Goal: Task Accomplishment & Management: Manage account settings

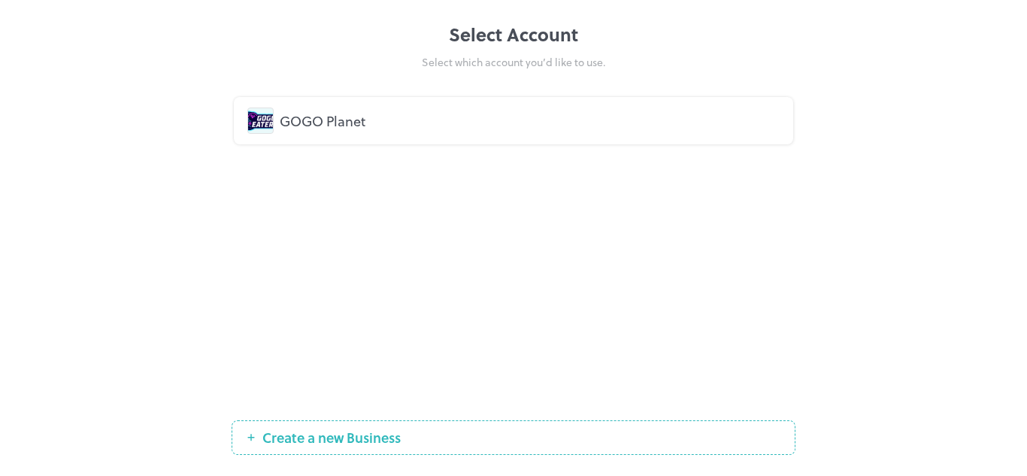
click at [359, 126] on div "GOGO Planet" at bounding box center [530, 121] width 500 height 20
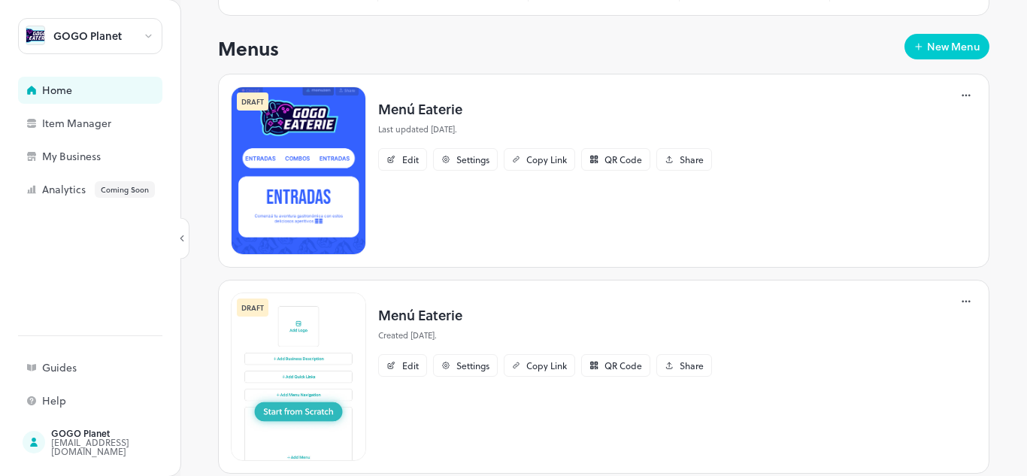
scroll to position [226, 0]
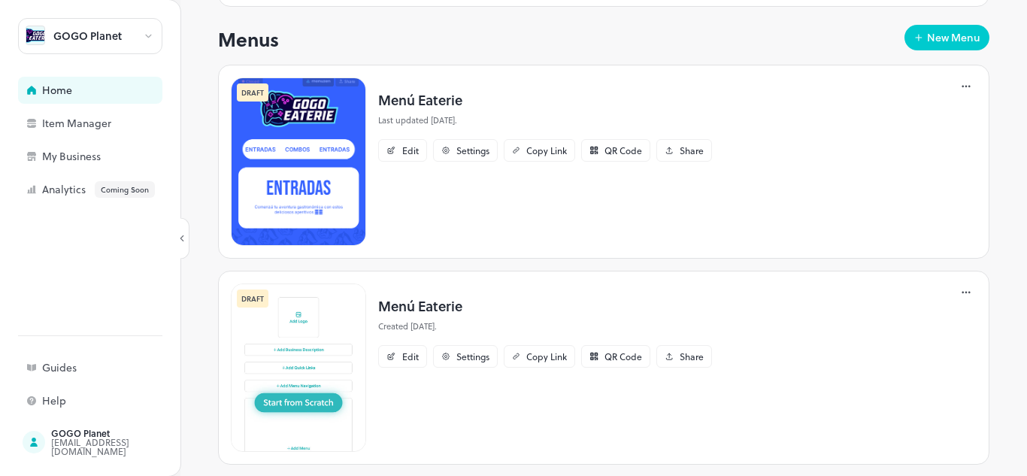
click at [325, 123] on img at bounding box center [298, 161] width 135 height 168
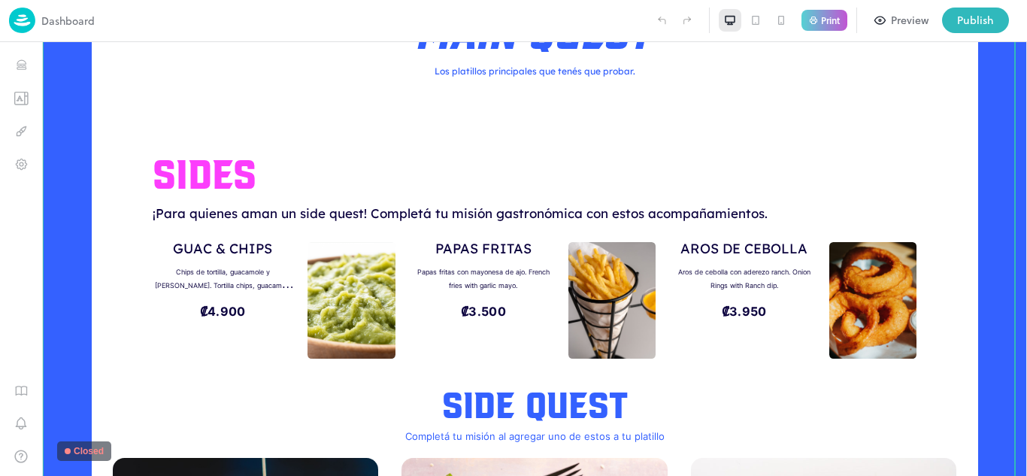
scroll to position [451, 0]
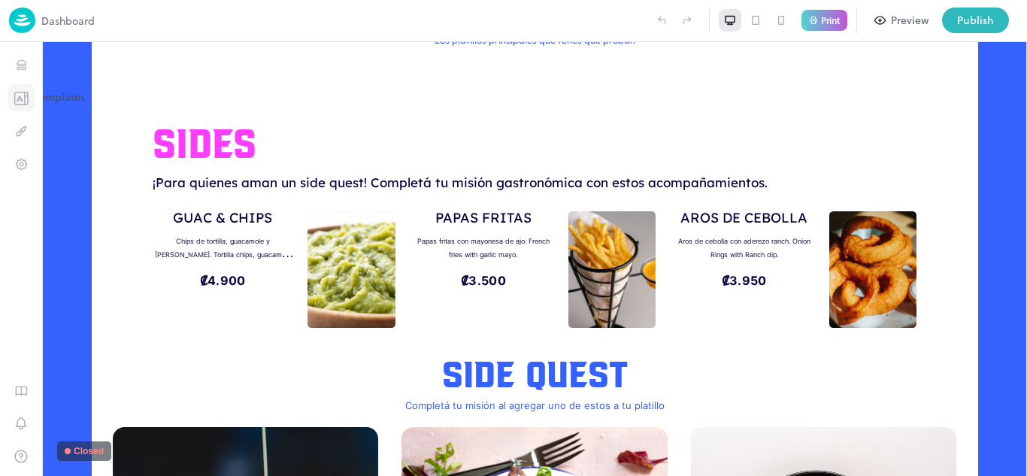
click at [19, 91] on icon "Templates" at bounding box center [21, 98] width 15 height 14
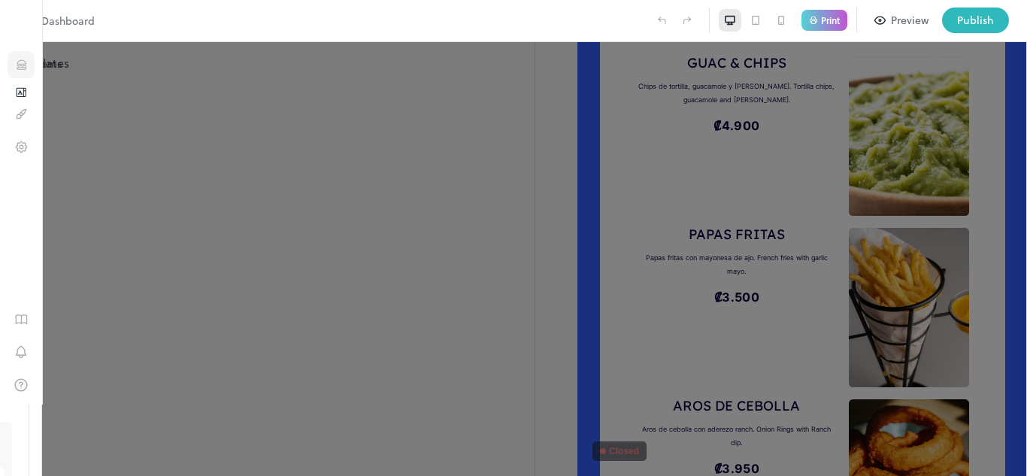
click at [20, 68] on icon "Items" at bounding box center [21, 68] width 9 height 2
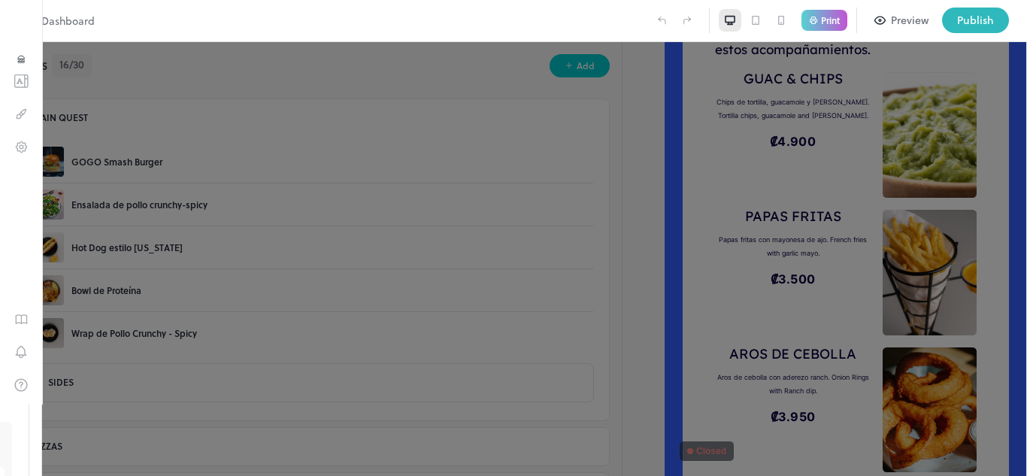
click at [813, 243] on div at bounding box center [513, 238] width 1027 height 476
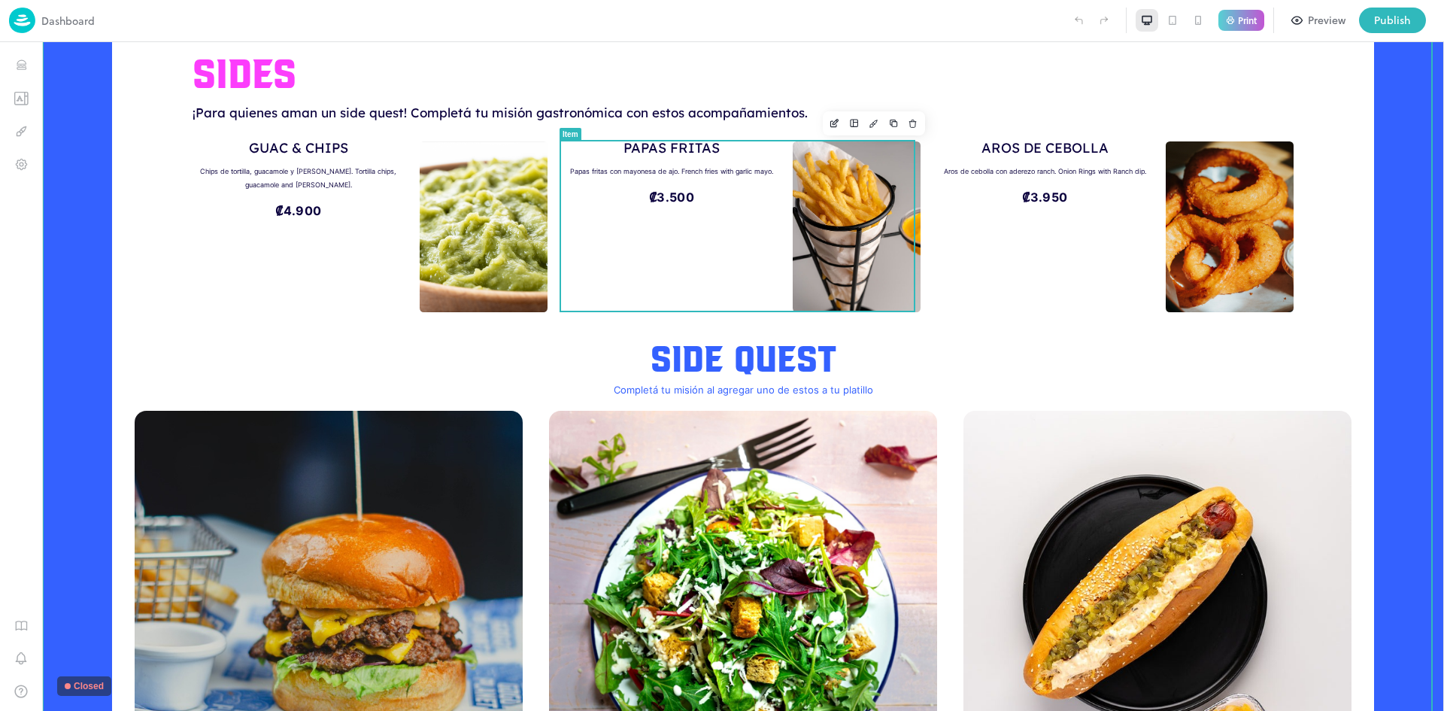
scroll to position [522, 0]
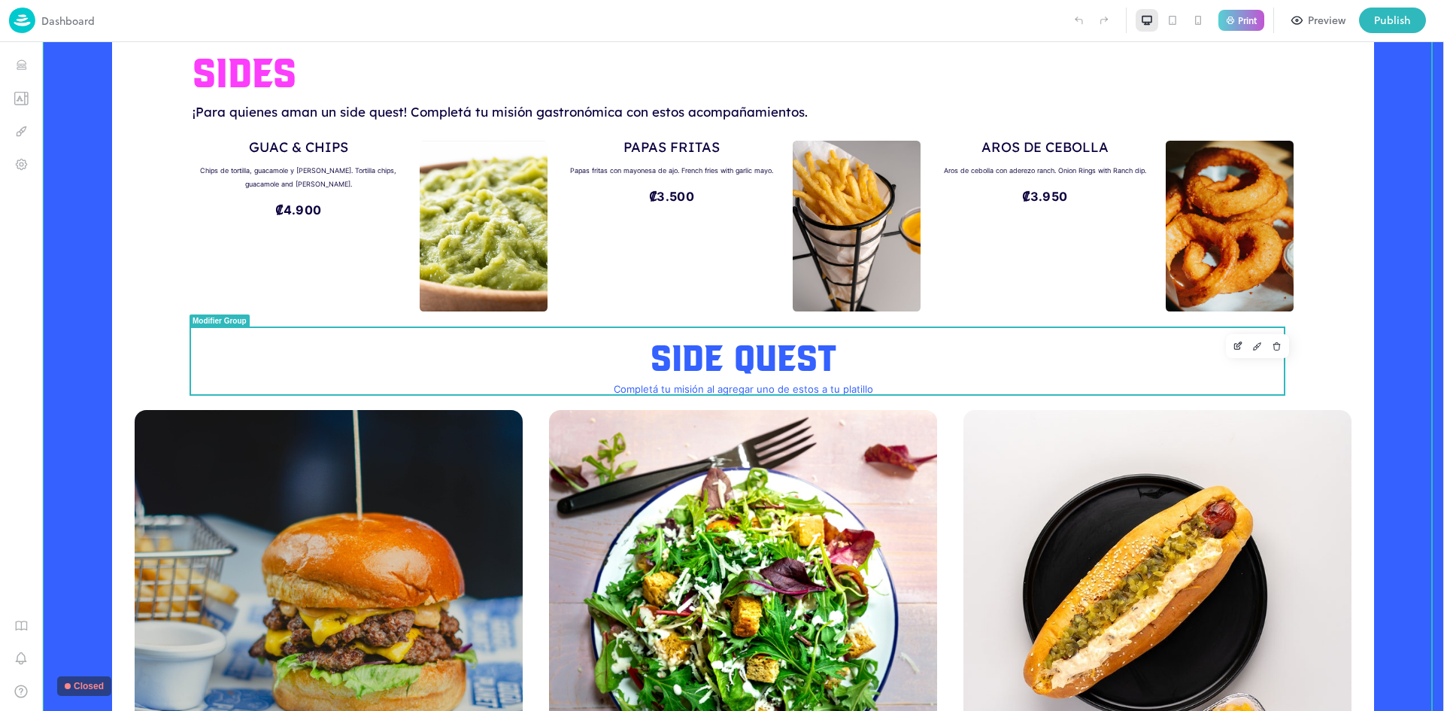
drag, startPoint x: 773, startPoint y: 355, endPoint x: 1135, endPoint y: 330, distance: 363.3
click at [773, 355] on div "SIDE QUEST" at bounding box center [743, 354] width 1102 height 51
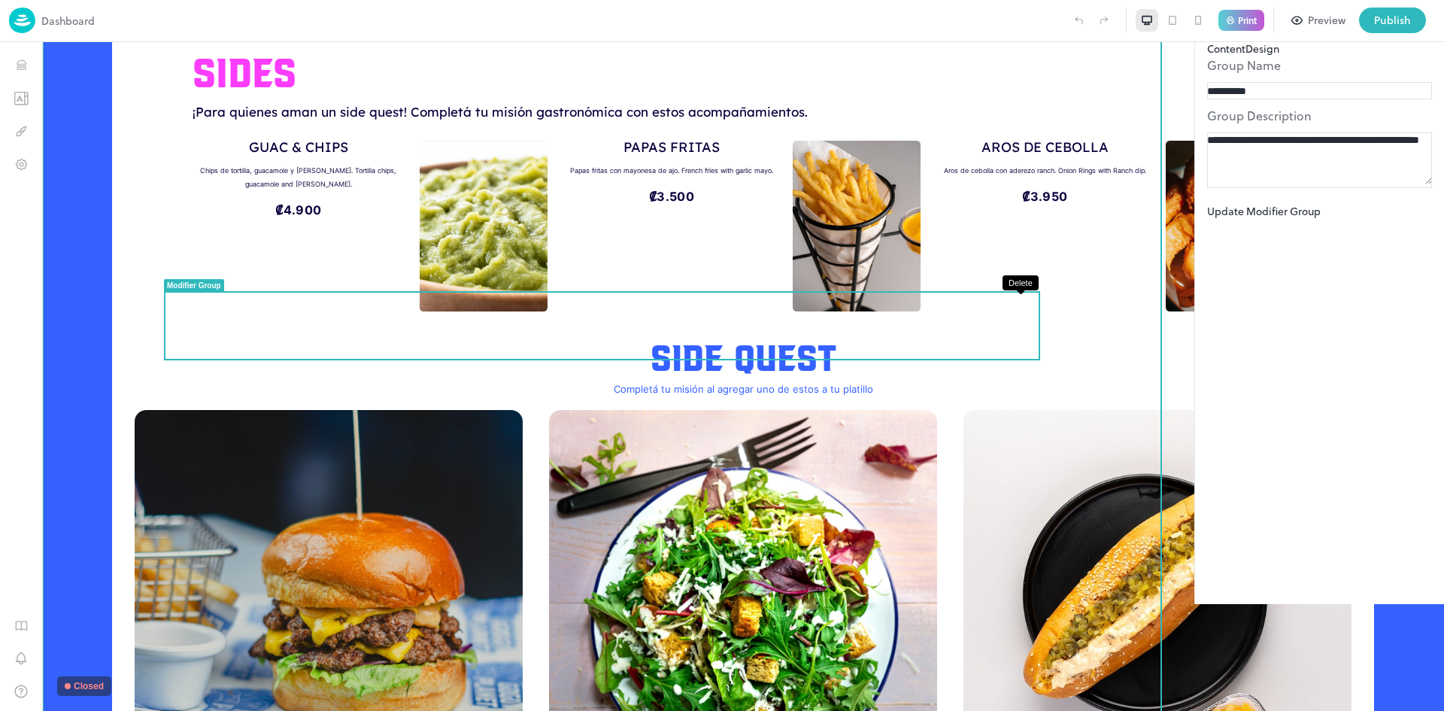
click at [1026, 311] on icon "Delete" at bounding box center [1302, 310] width 11 height 11
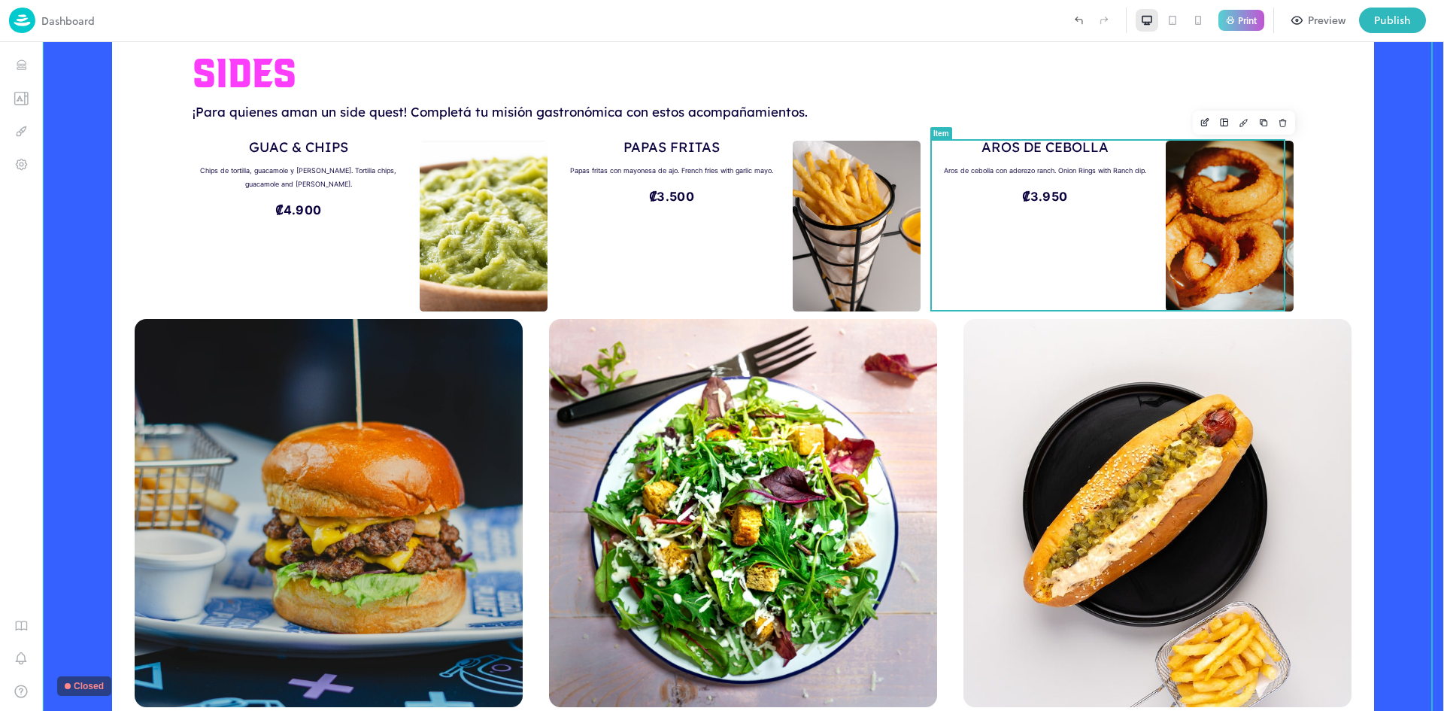
scroll to position [371, 0]
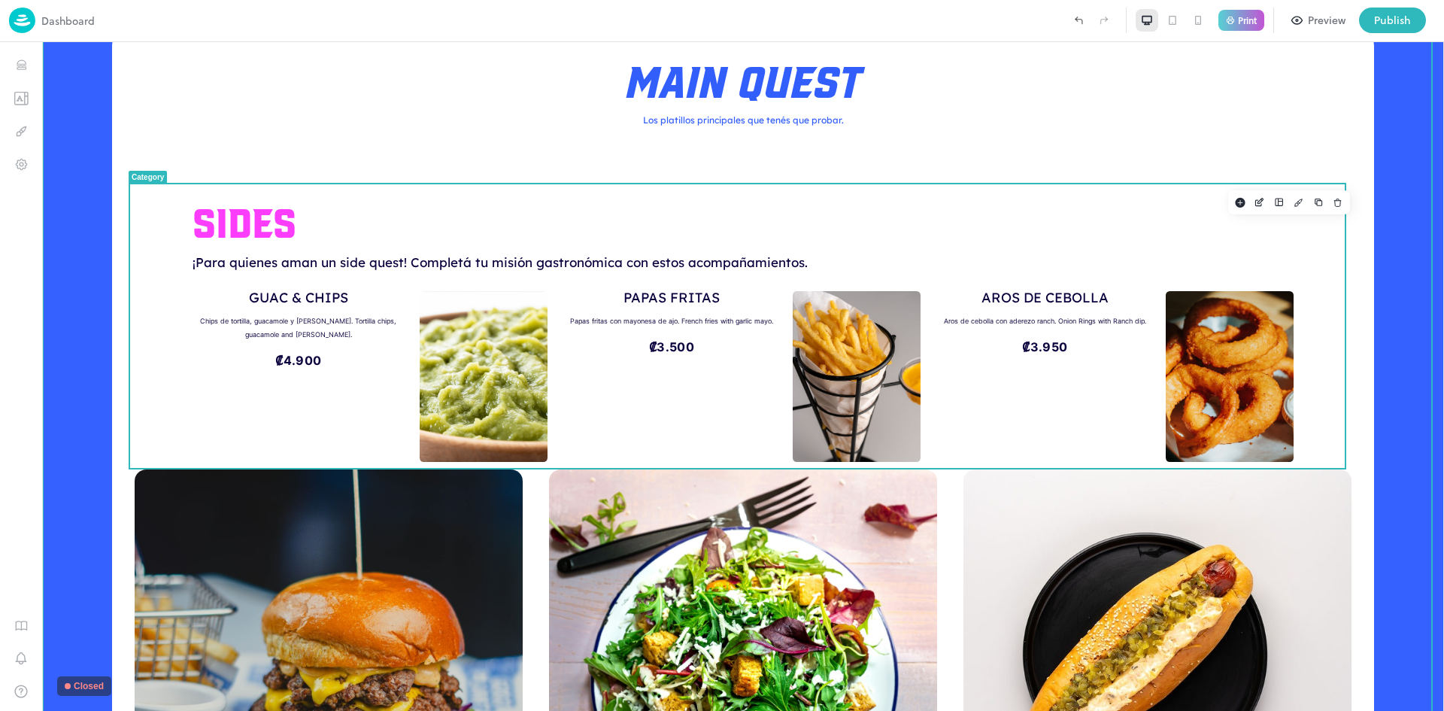
click at [312, 189] on div "SIDES ¡Para quienes aman un side quest! Completá tu misión gastronómica con est…" at bounding box center [743, 326] width 1102 height 285
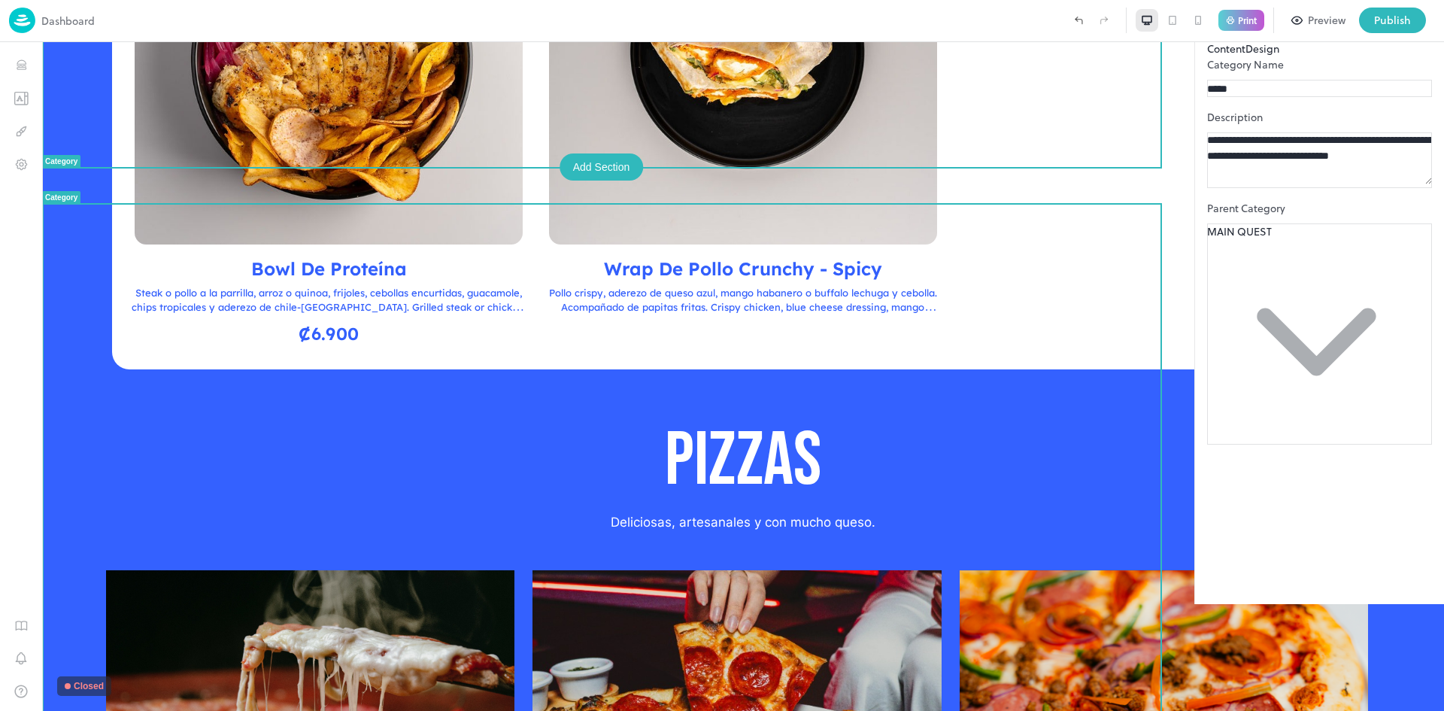
scroll to position [1274, 0]
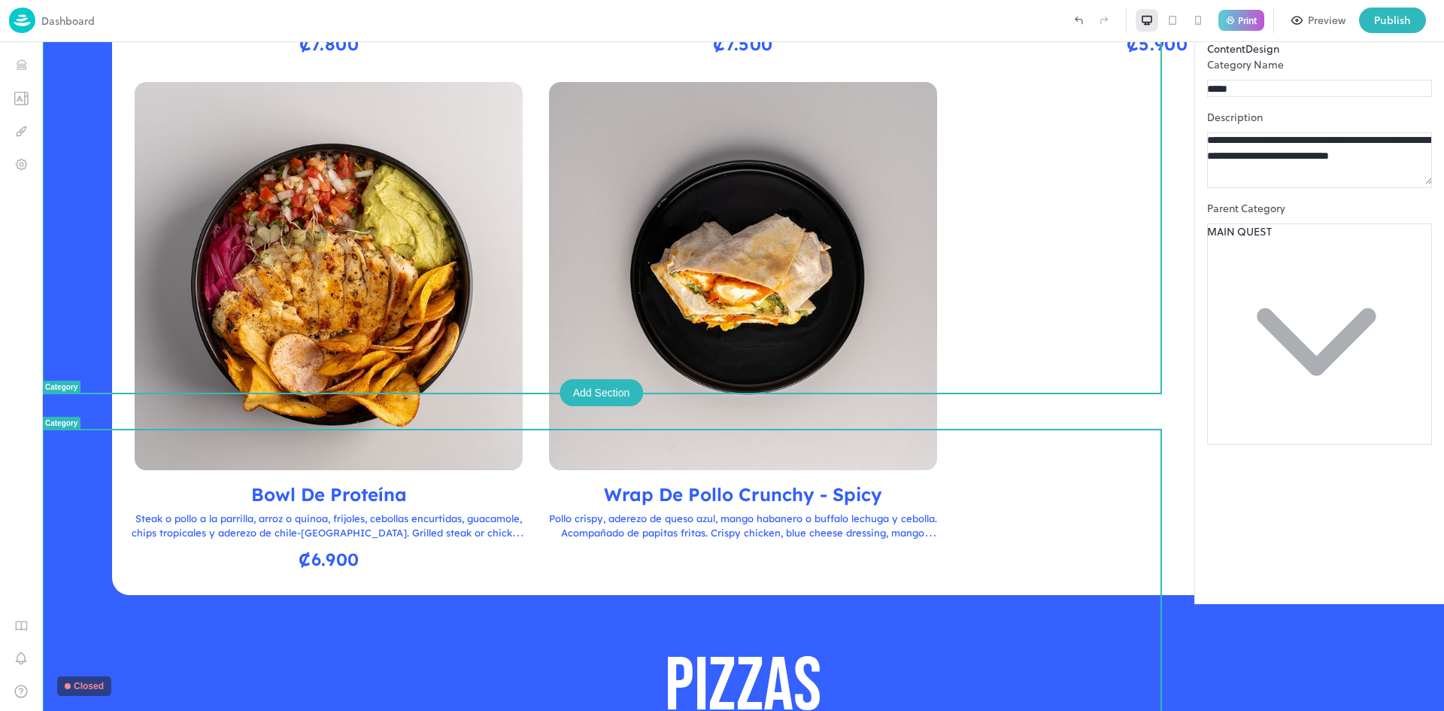
click at [660, 235] on img at bounding box center [743, 276] width 388 height 388
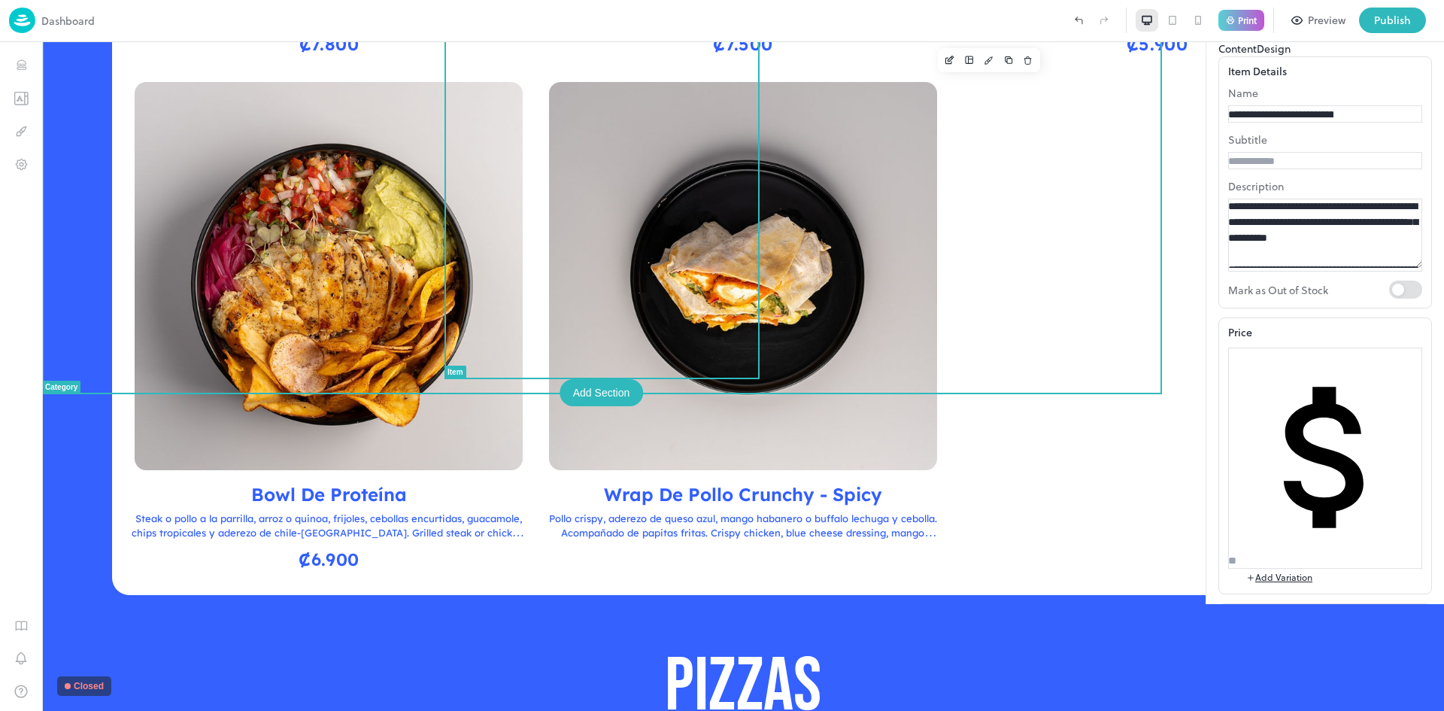
drag, startPoint x: 663, startPoint y: 296, endPoint x: 693, endPoint y: 156, distance: 142.9
click at [899, 171] on div "GOGO Smash [PERSON_NAME] Doble carne Angus (200g), queso cheddar, pan artesanal…" at bounding box center [743, 73] width 1224 height 1013
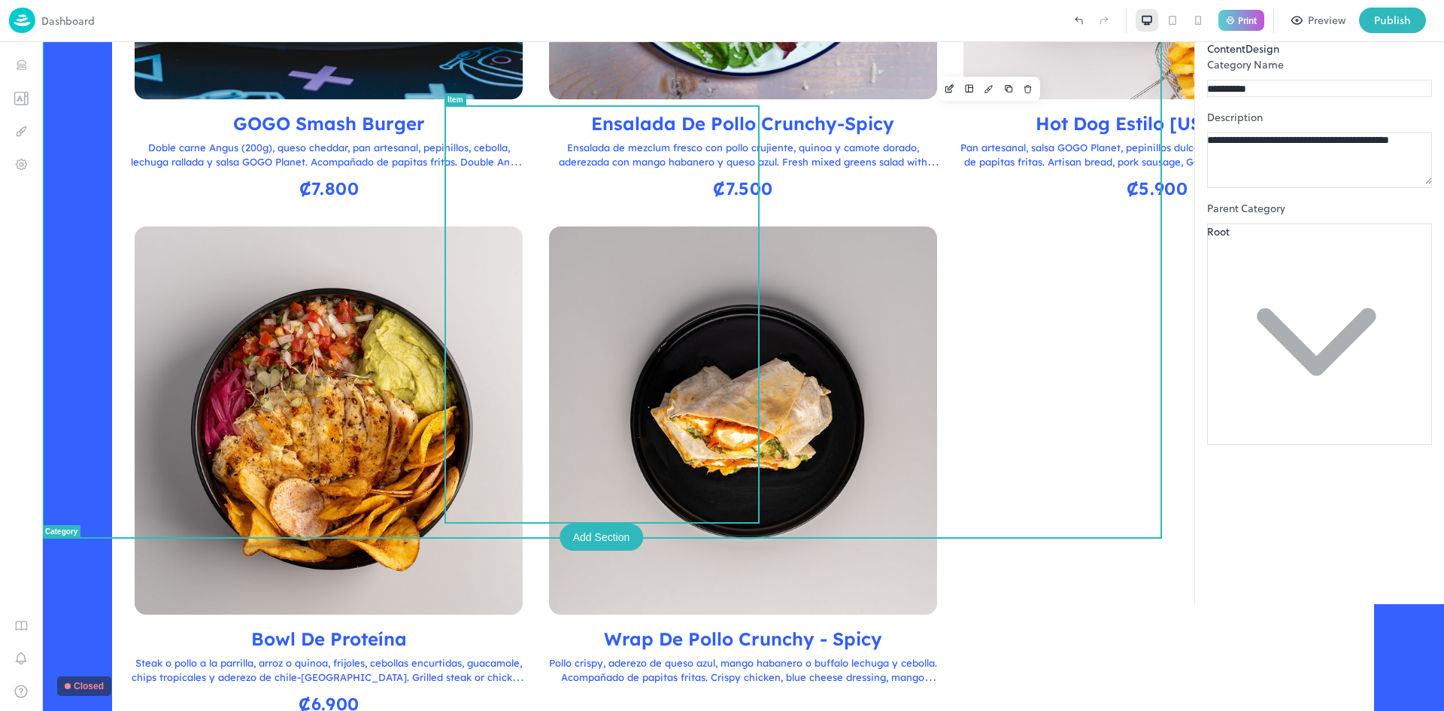
scroll to position [1123, 0]
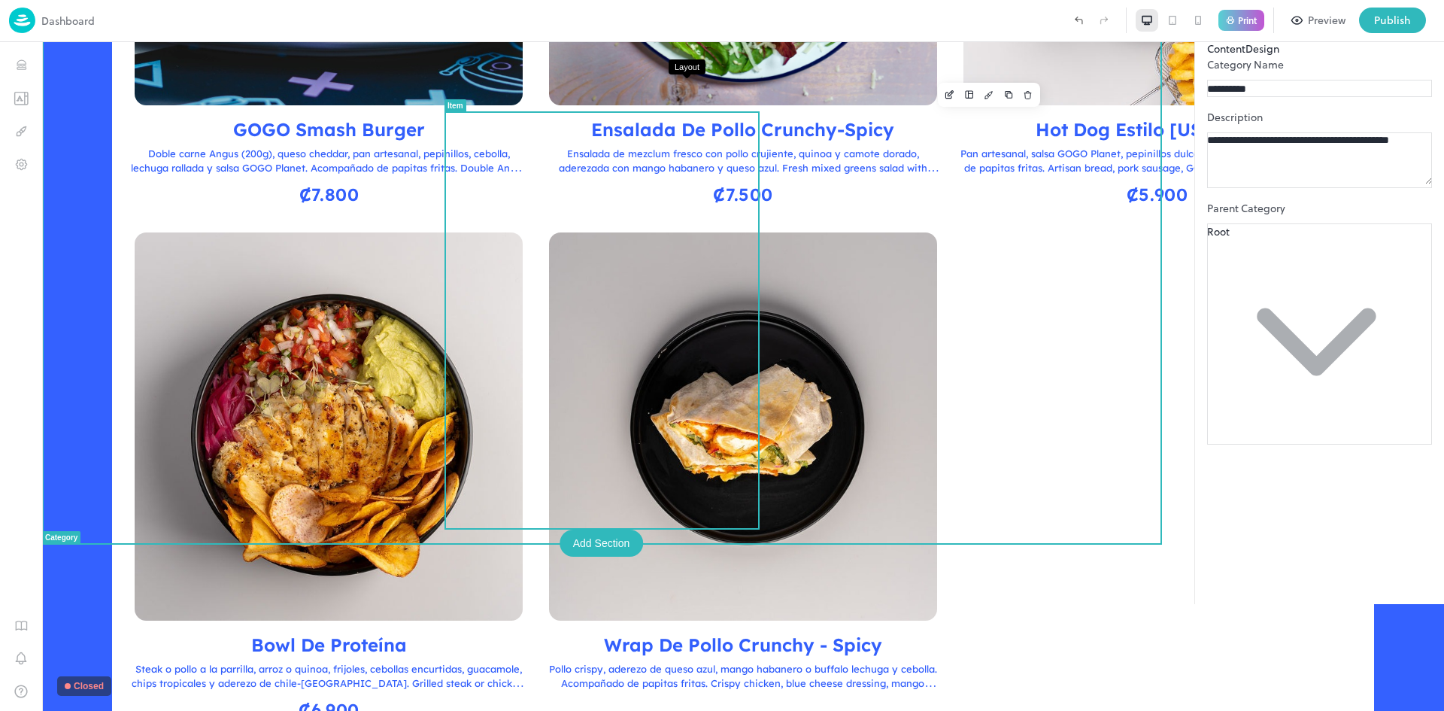
click at [959, 90] on button "Layout" at bounding box center [969, 95] width 20 height 20
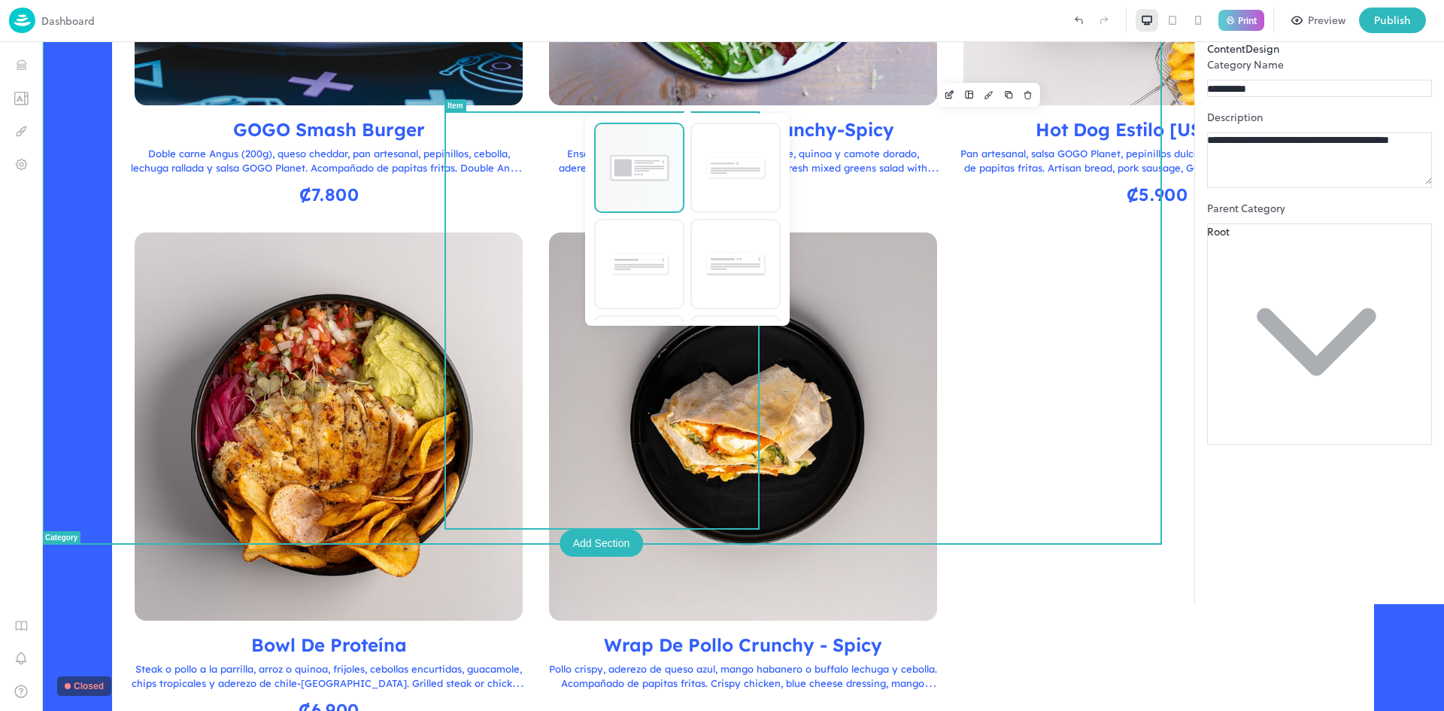
click at [647, 181] on img at bounding box center [639, 168] width 63 height 31
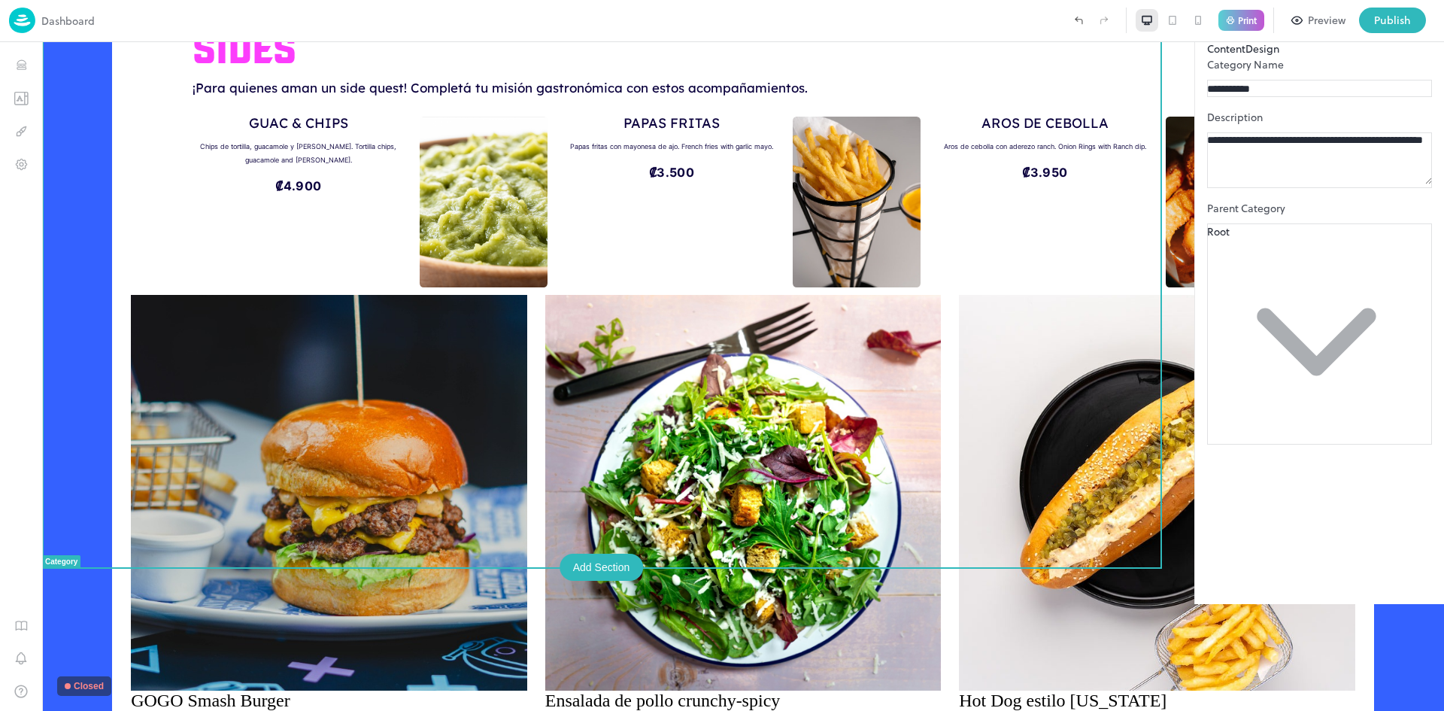
scroll to position [602, 0]
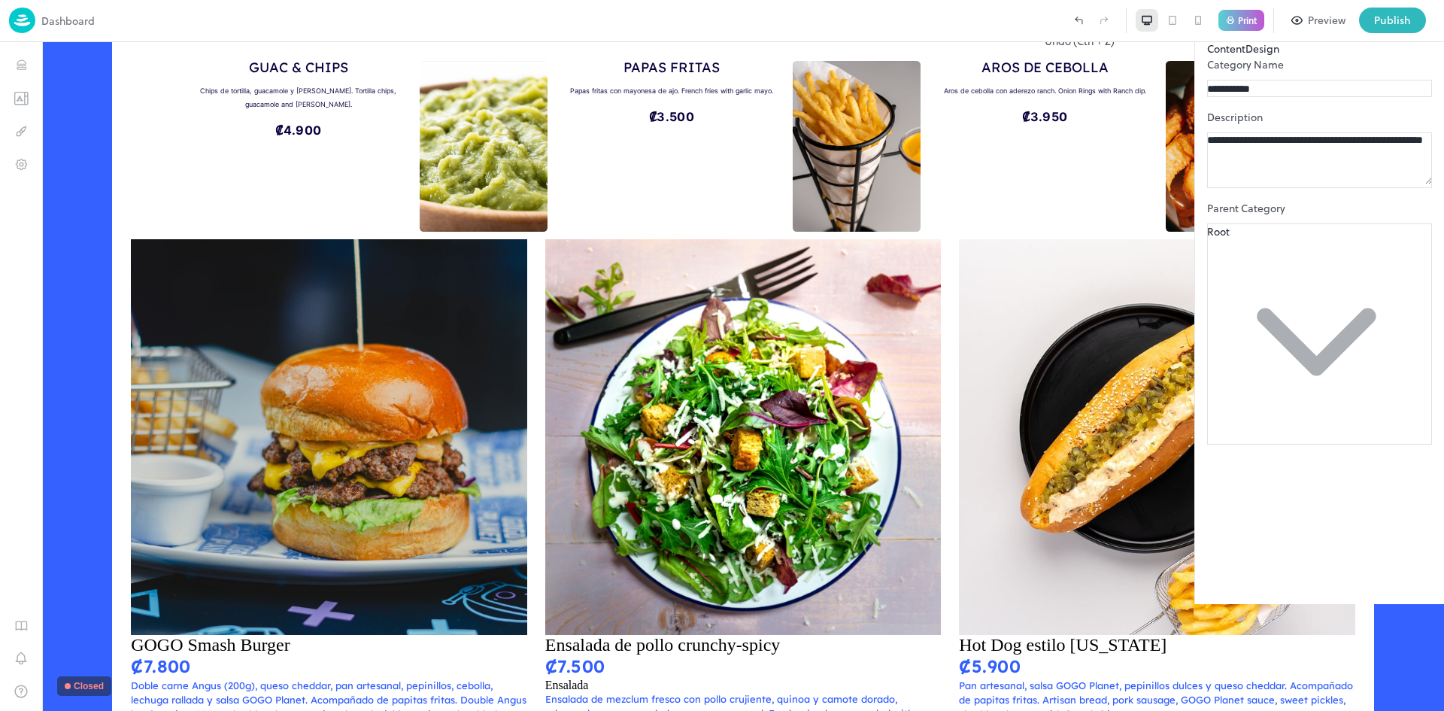
click at [1026, 20] on icon "Undo (Ctrl + Z)" at bounding box center [1078, 21] width 14 height 14
click at [1026, 23] on icon "Undo (Ctrl + Z)" at bounding box center [1078, 21] width 14 height 14
click at [1026, 30] on icon at bounding box center [1422, 26] width 7 height 7
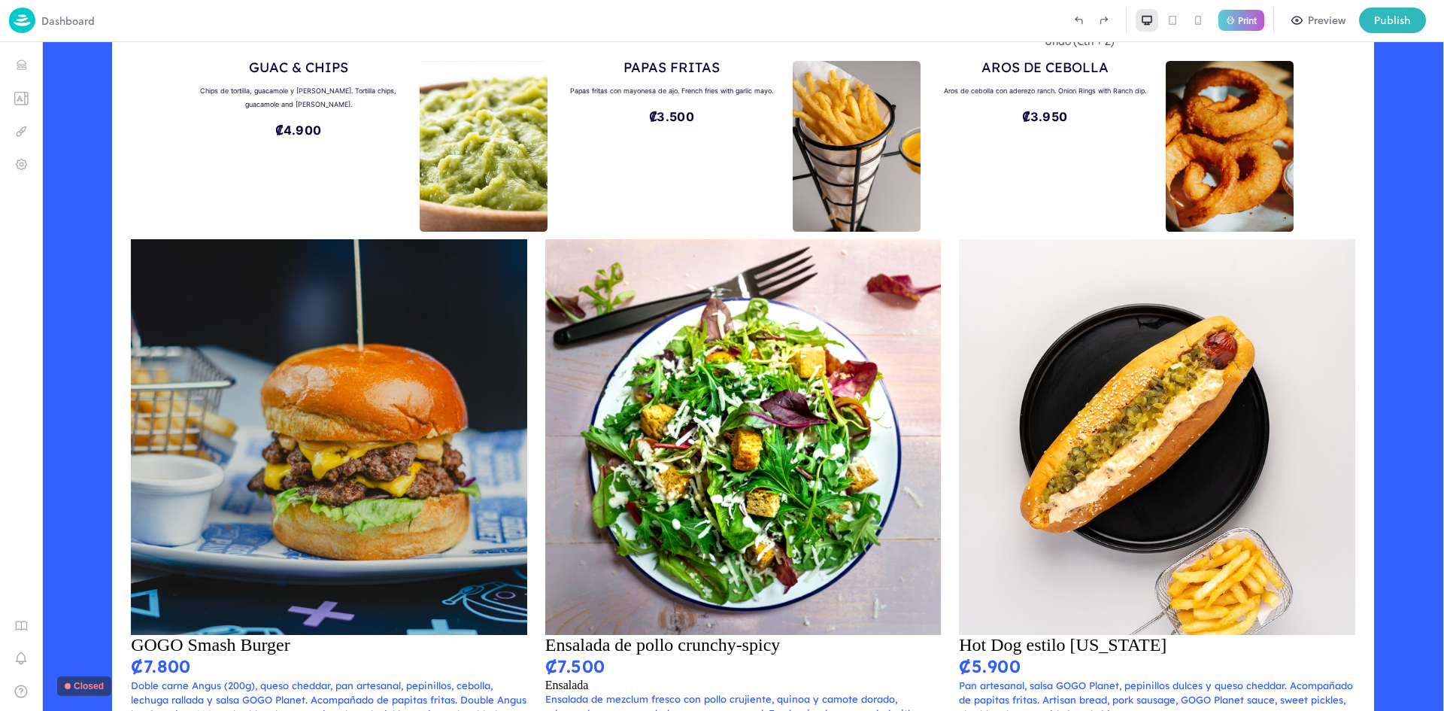
click at [1026, 20] on icon "Undo (Ctrl + Z)" at bounding box center [1078, 22] width 7 height 5
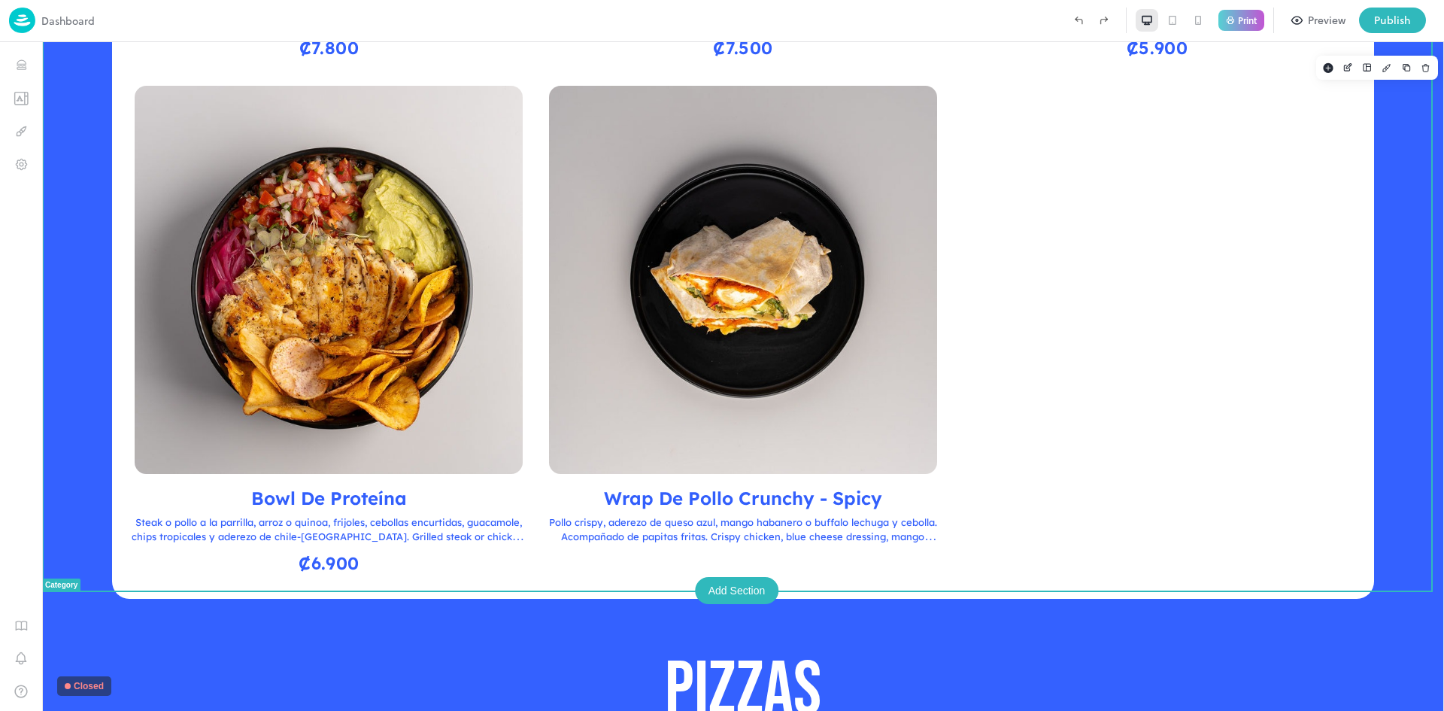
scroll to position [1278, 0]
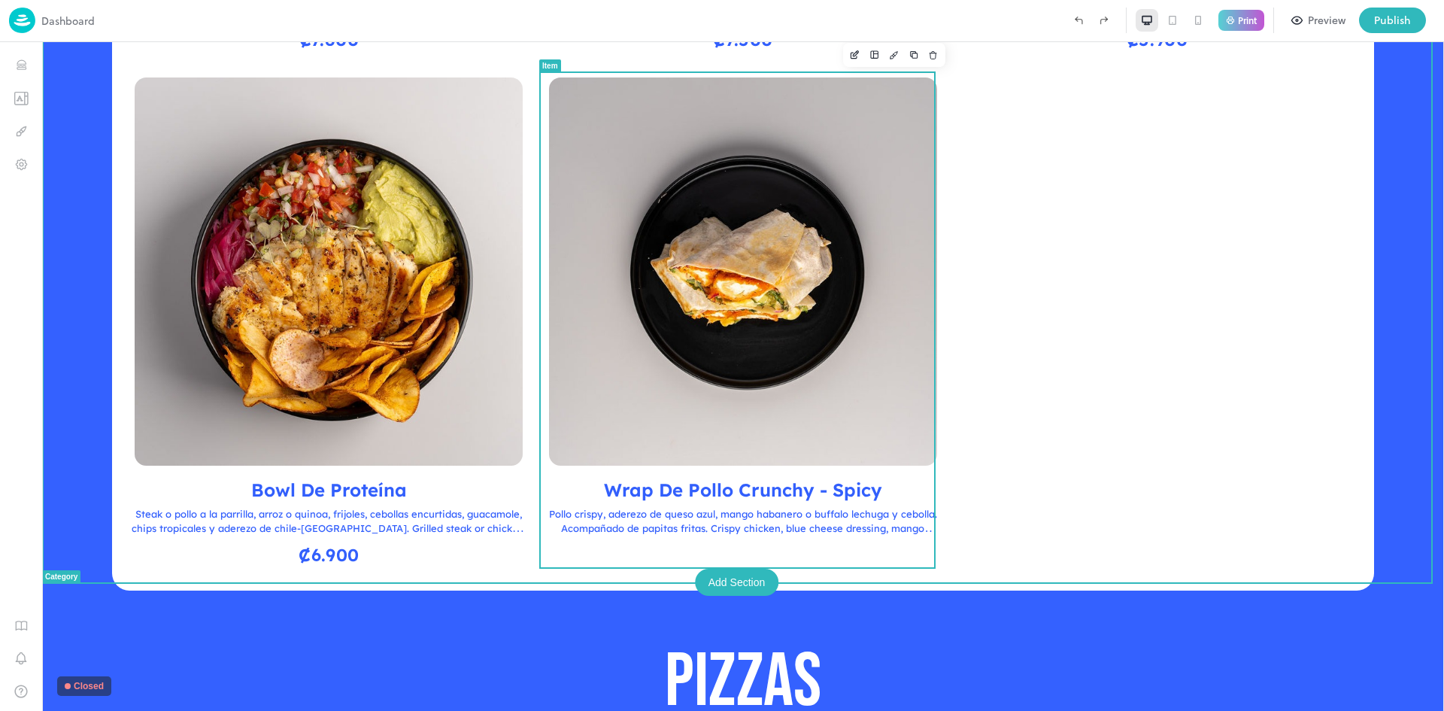
click at [831, 462] on div "Wrap de Pollo Crunchy - Spicy Pollo crispy, aderezo de queso azul, mango habane…" at bounding box center [743, 325] width 396 height 497
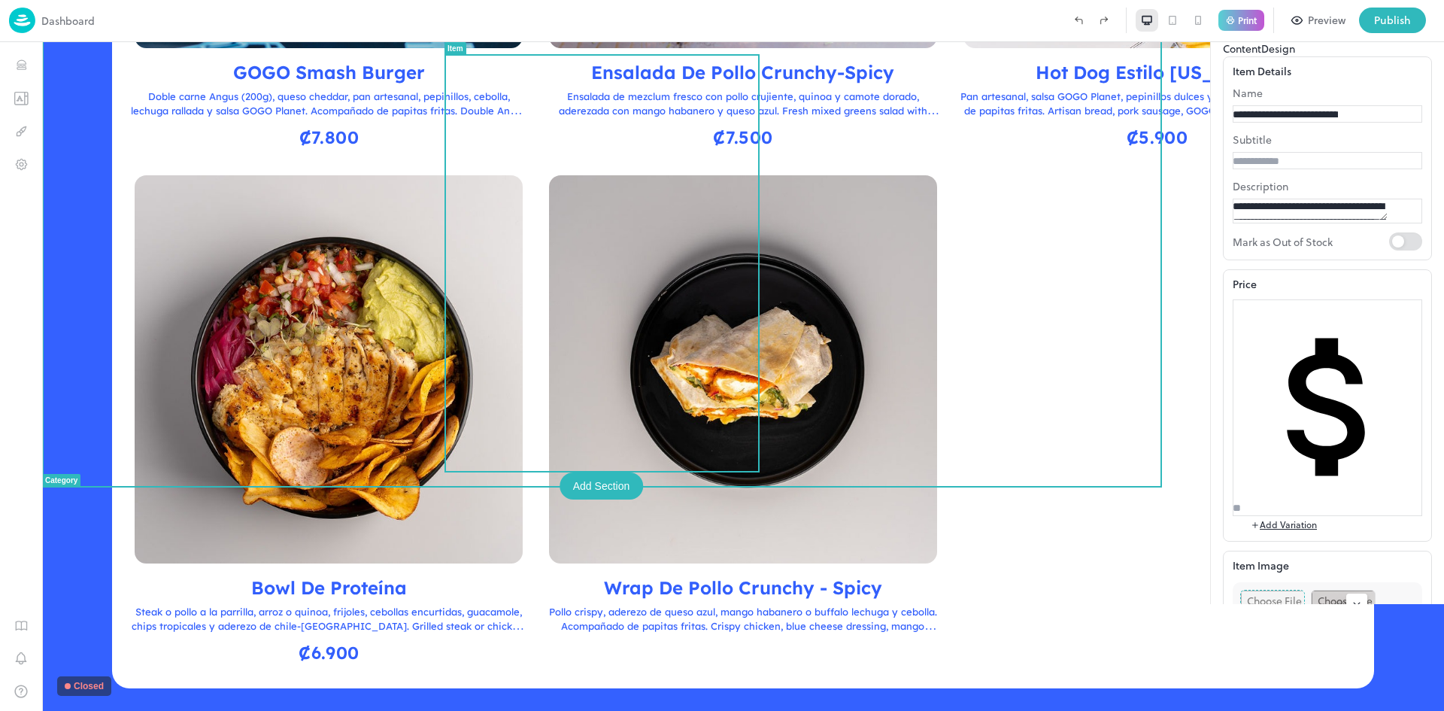
scroll to position [1164, 0]
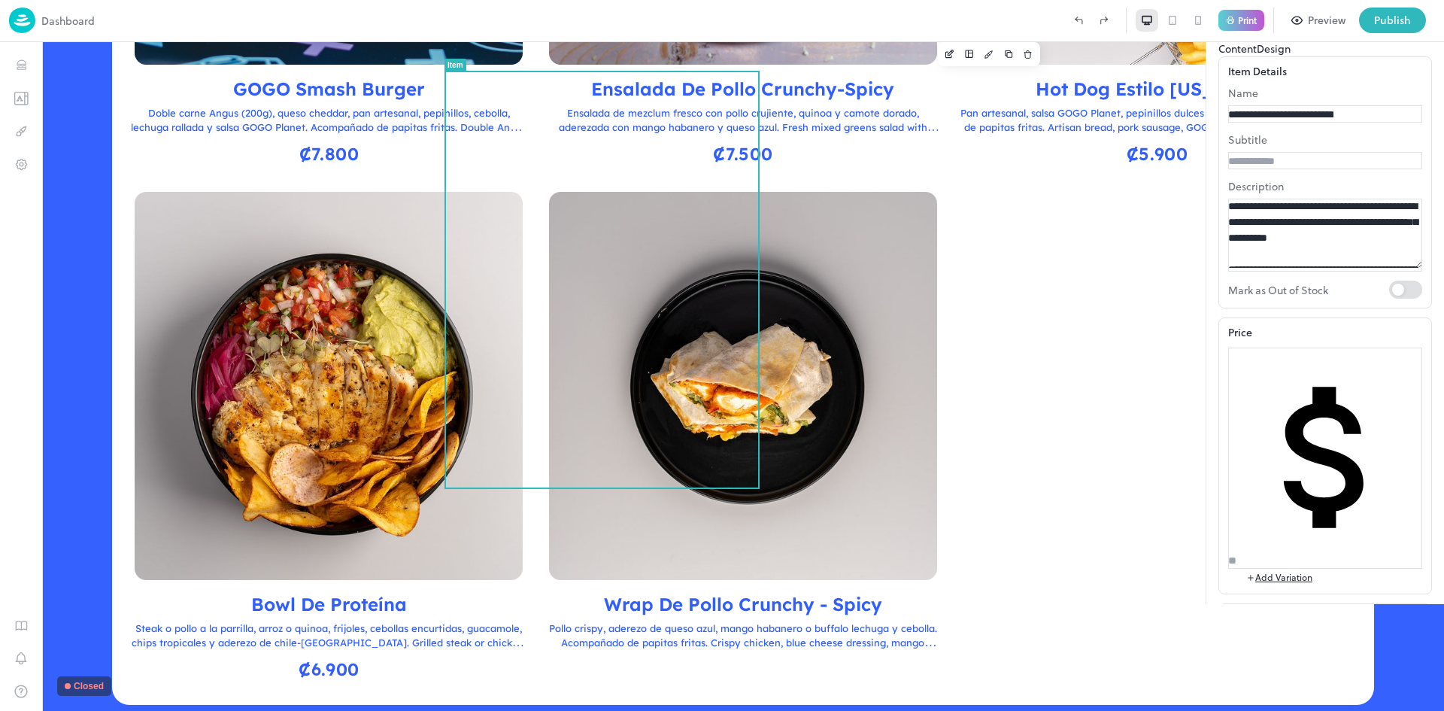
click at [1026, 475] on input "number" at bounding box center [1280, 561] width 105 height 16
